Goal: Go to known website: Access a specific website the user already knows

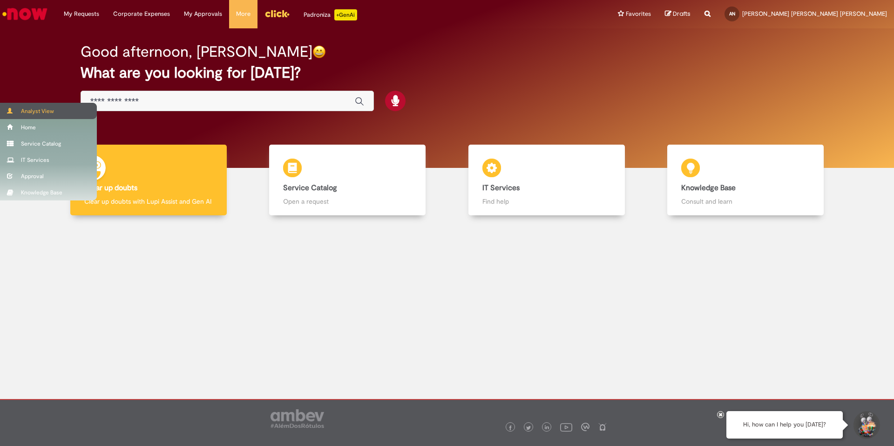
click at [11, 106] on div "Analyst View" at bounding box center [48, 111] width 97 height 16
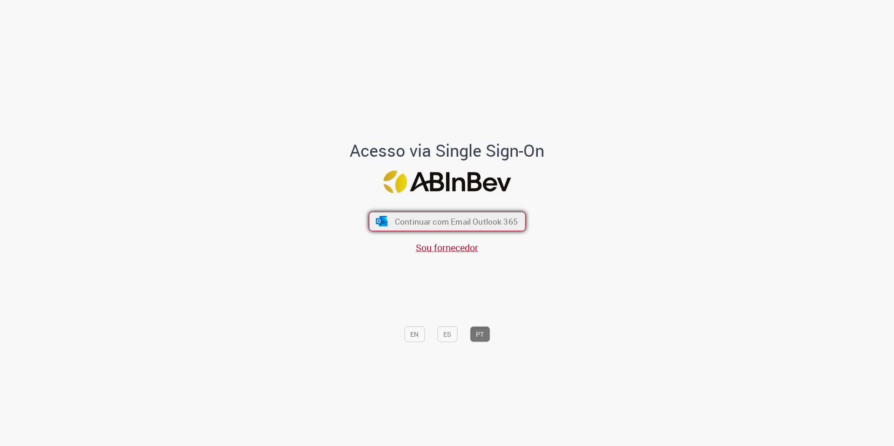
click at [406, 229] on button "Continuar com Email Outlook 365" at bounding box center [447, 222] width 157 height 20
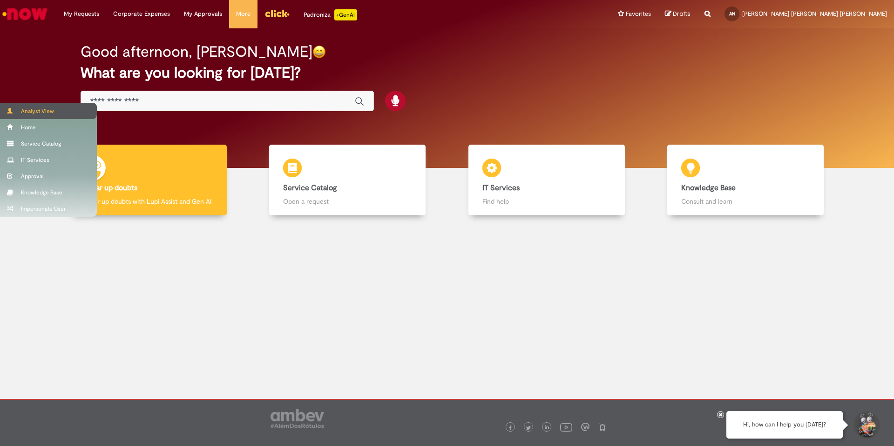
click at [12, 108] on span at bounding box center [10, 111] width 7 height 6
